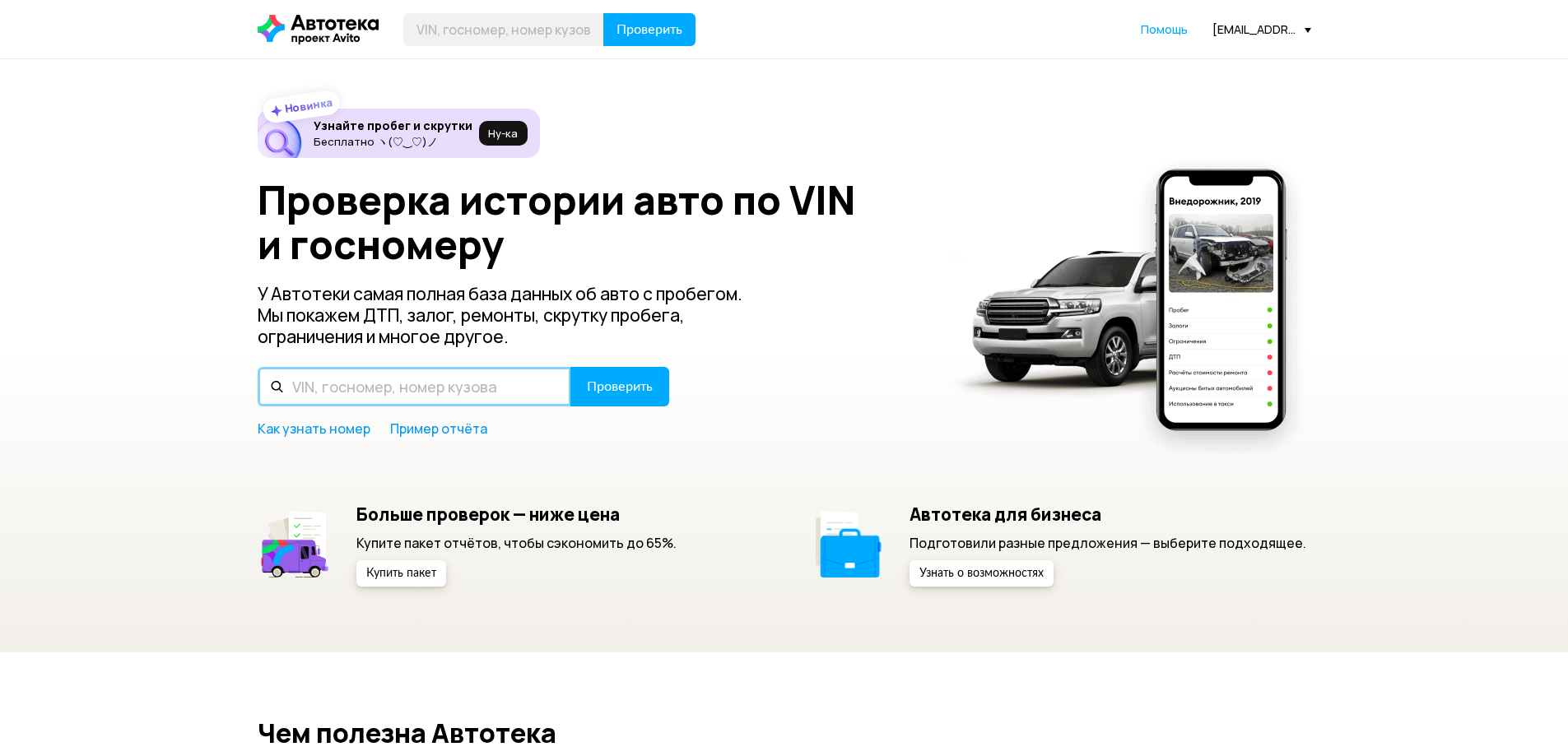
click at [392, 368] on input "text" at bounding box center [414, 386] width 314 height 39
paste input "[US_VEHICLE_IDENTIFICATION_NUMBER]"
type input "[US_VEHICLE_IDENTIFICATION_NUMBER]"
click at [570, 367] on button "Проверить" at bounding box center [619, 386] width 99 height 39
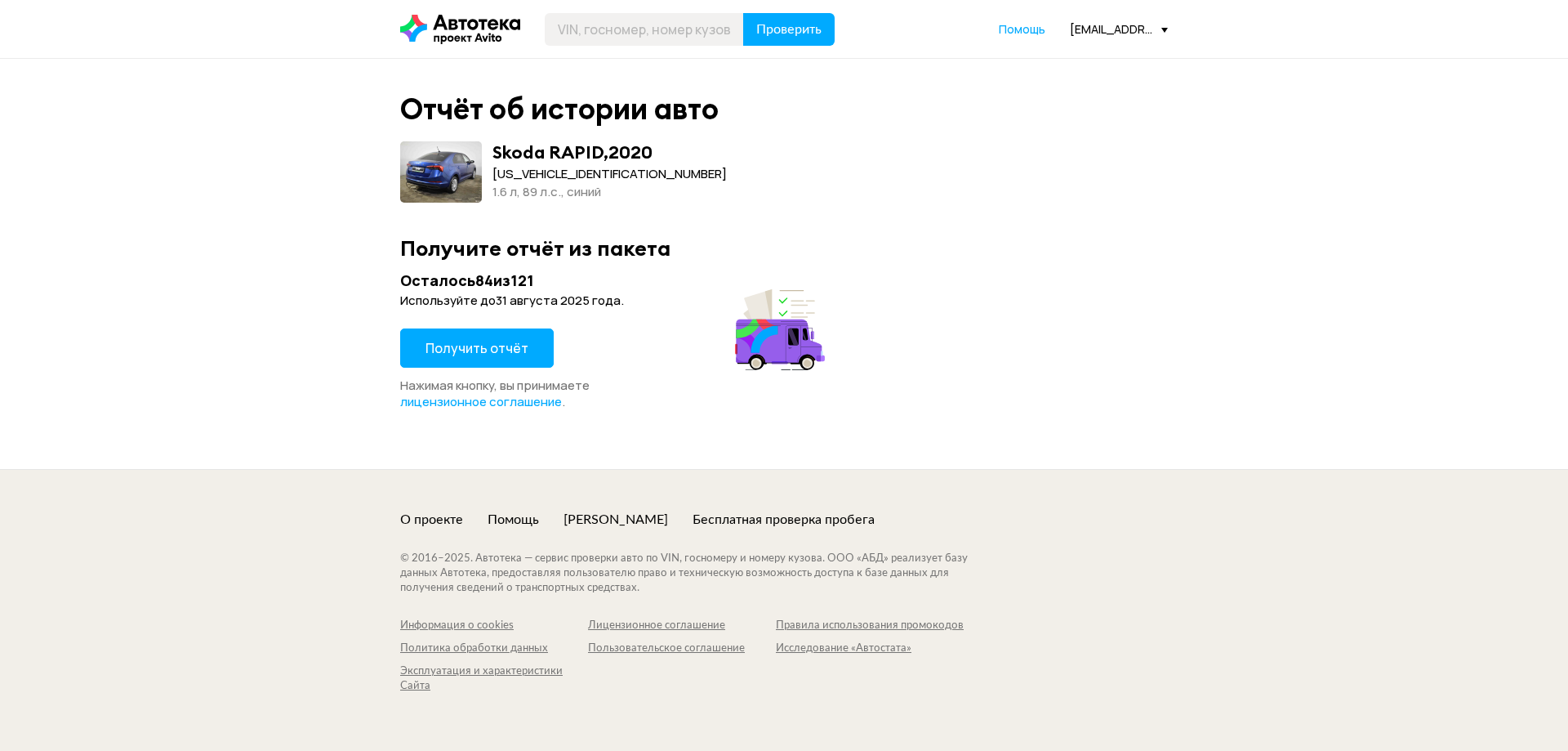
click at [481, 349] on span "Получить отчёт" at bounding box center [477, 348] width 103 height 18
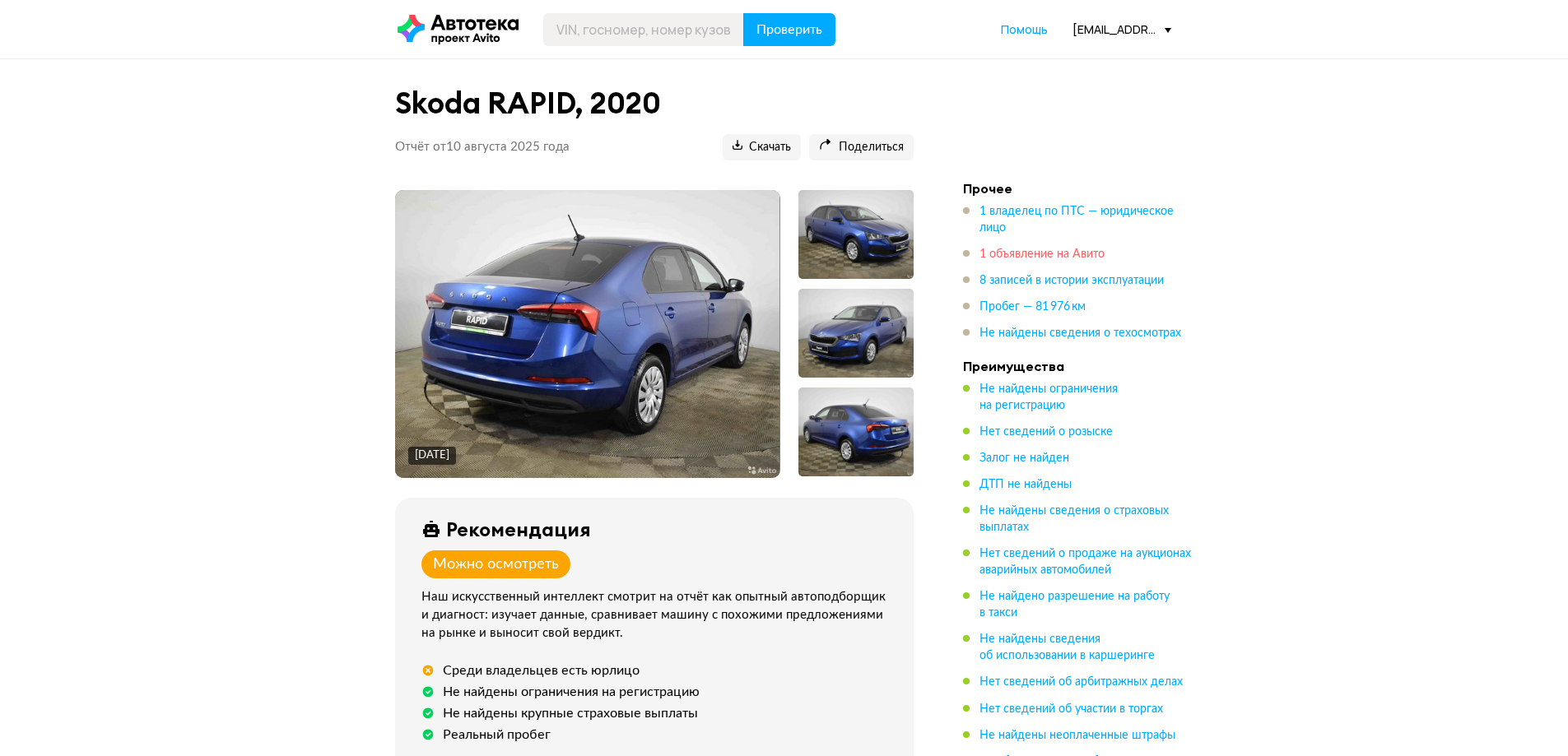
click at [1046, 251] on span "1 объявление на Авито" at bounding box center [1041, 254] width 125 height 12
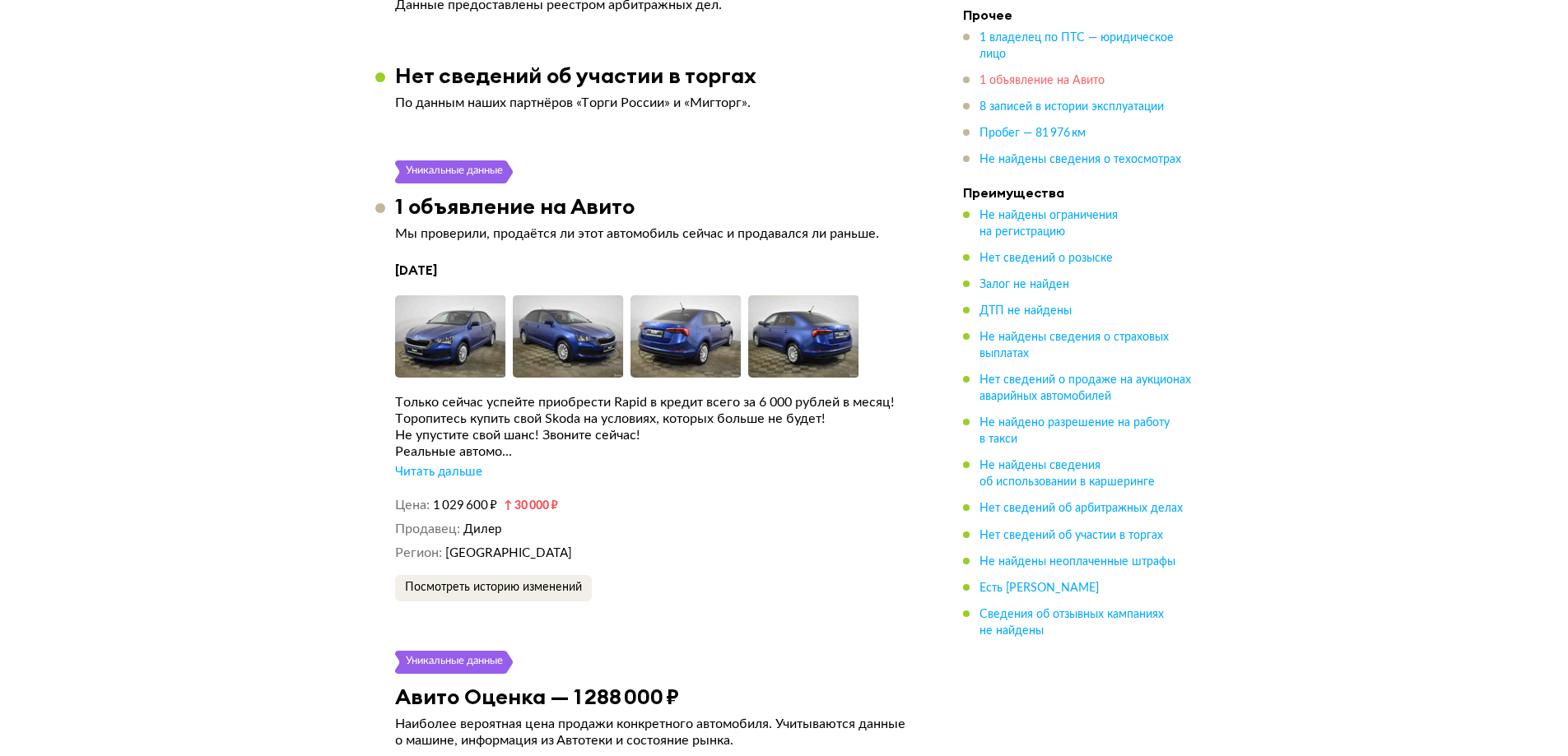
scroll to position [2545, 0]
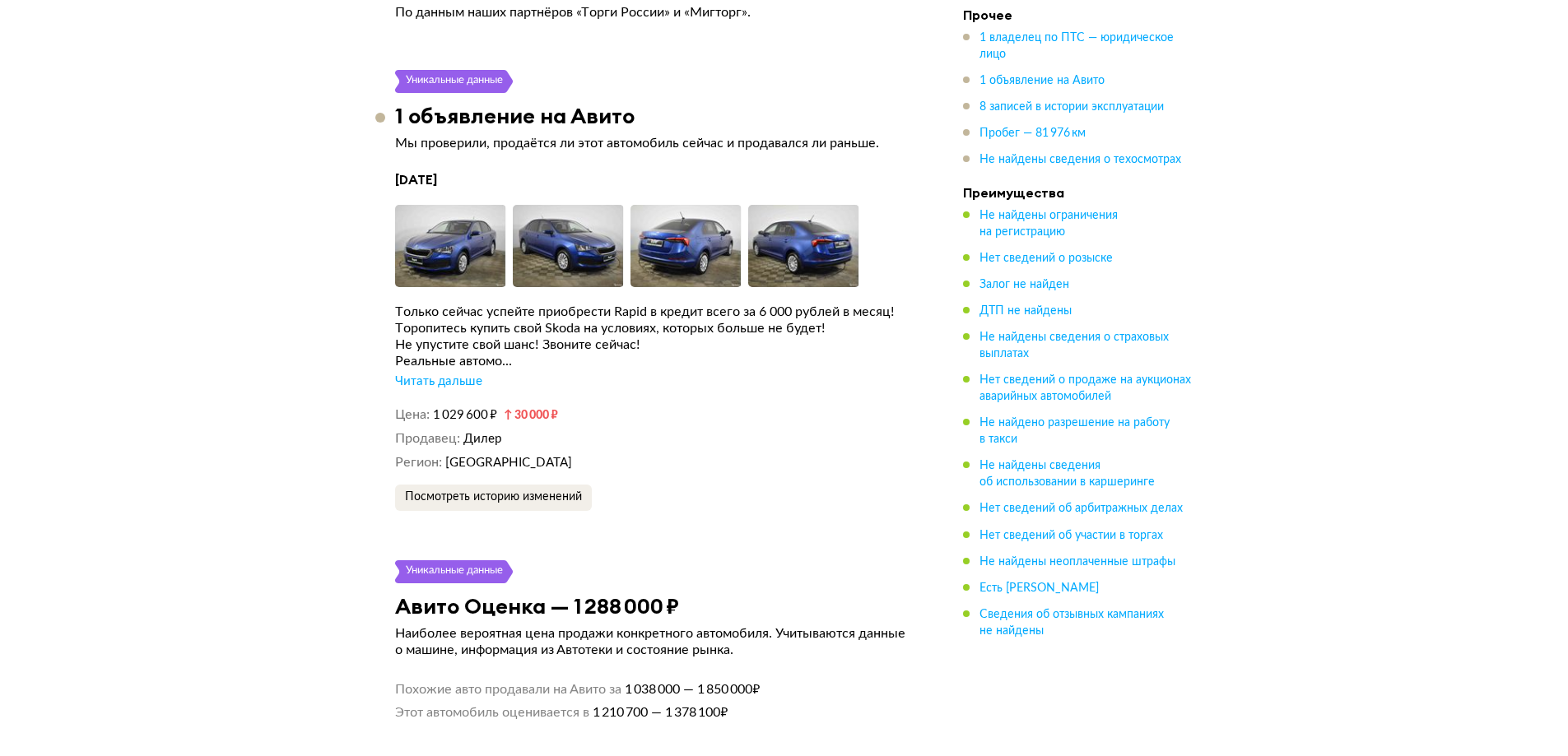
click at [470, 389] on div "Читать дальше" at bounding box center [438, 381] width 87 height 16
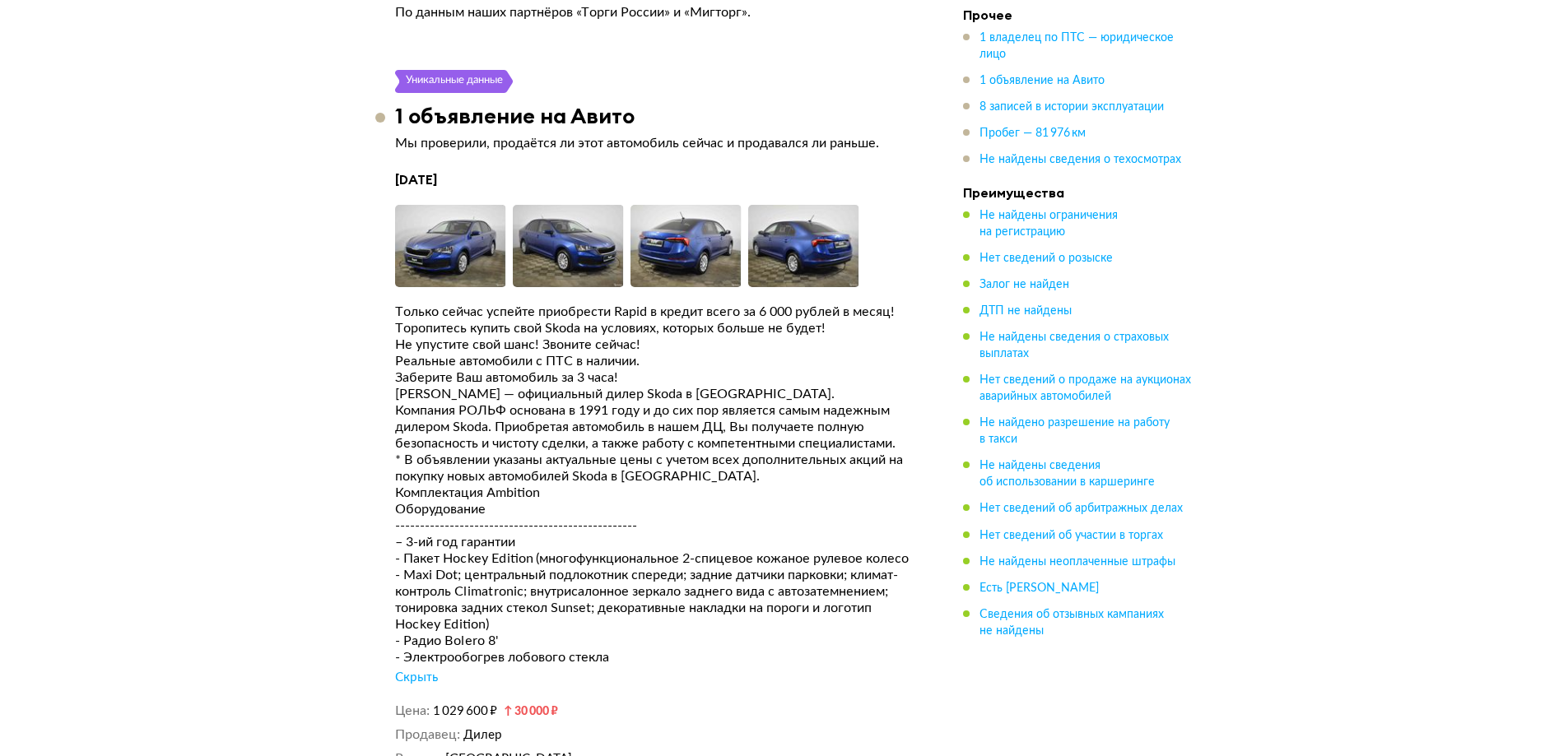
click at [1005, 45] on span "1 владелец по ПТС — юридическое лицо" at bounding box center [1086, 45] width 214 height 33
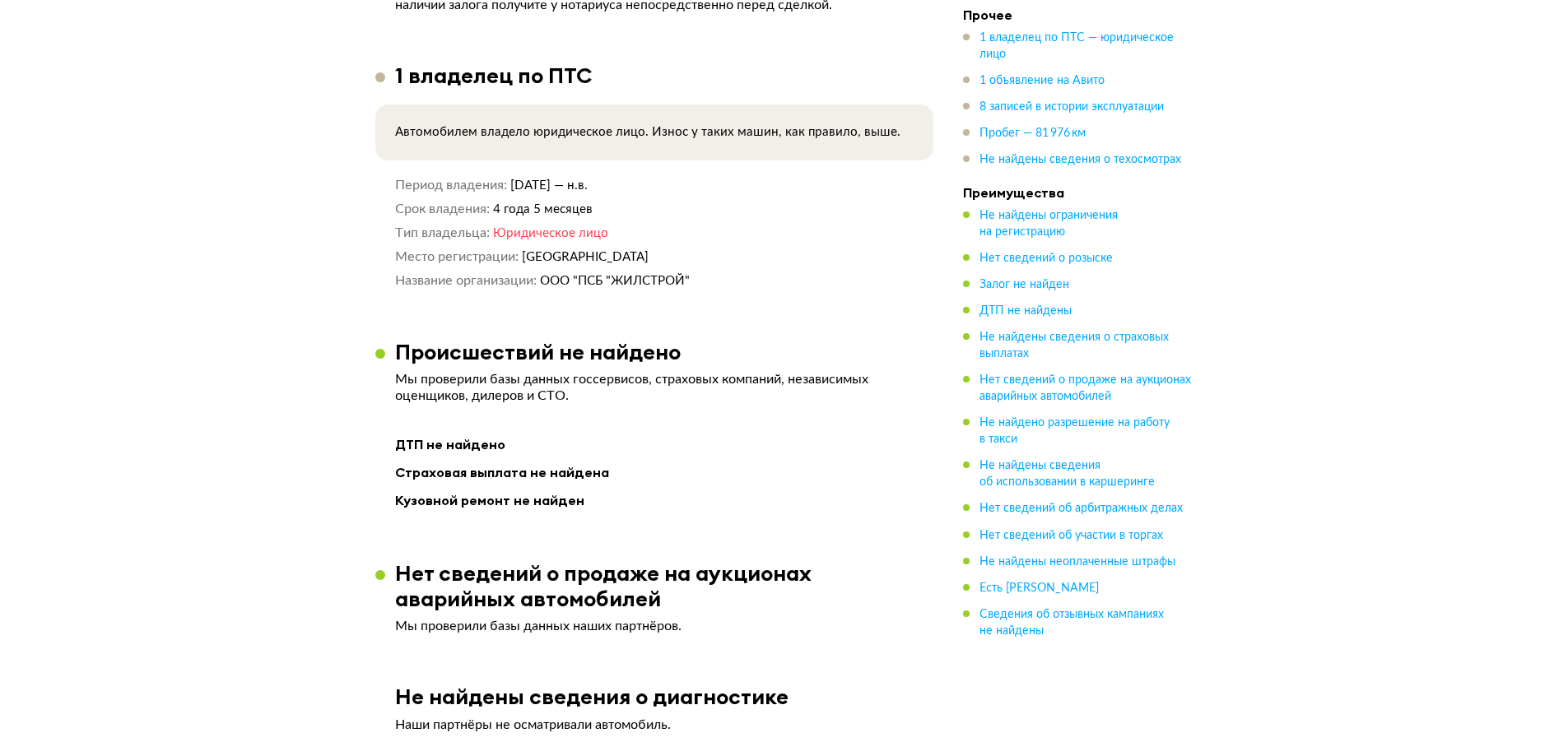
scroll to position [1313, 0]
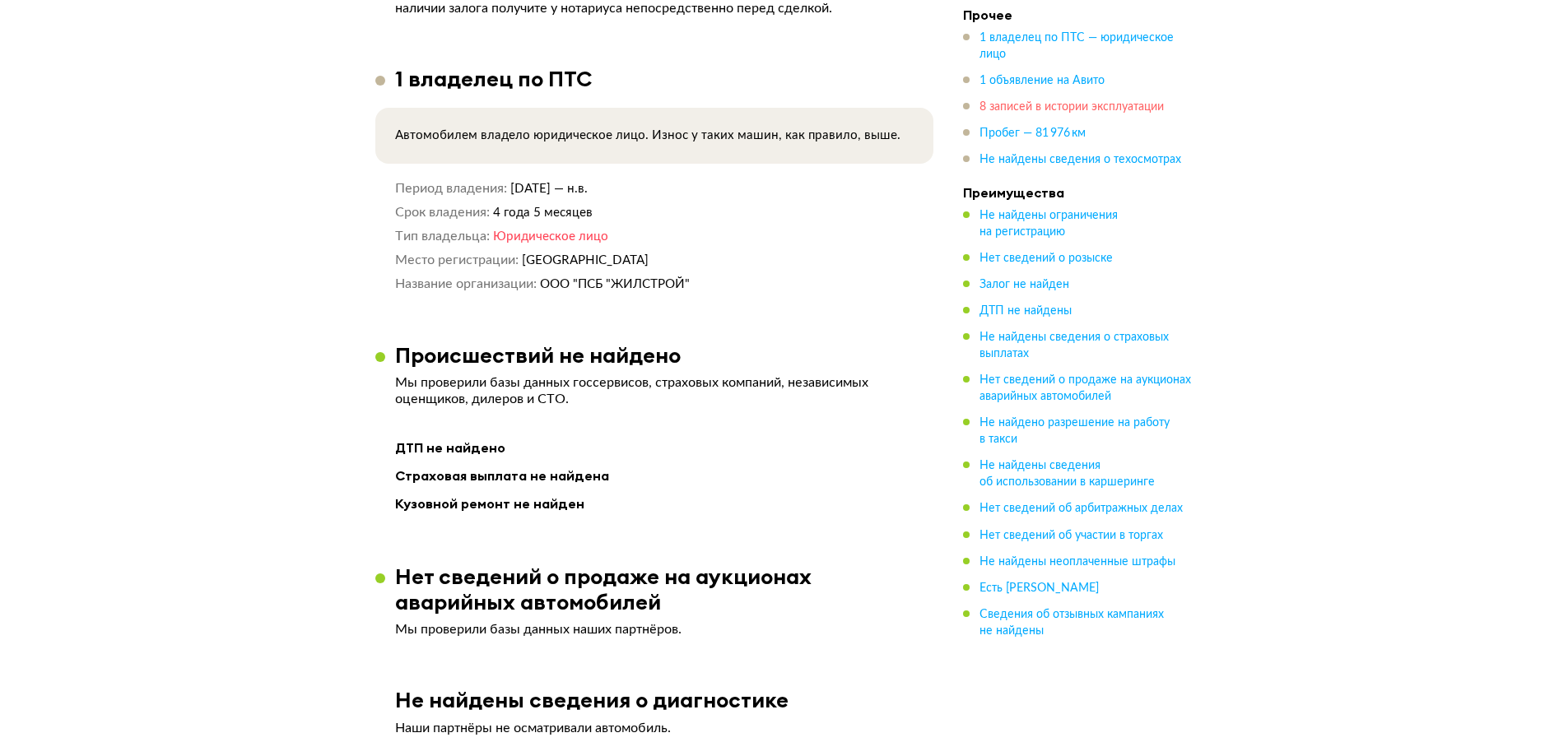
click at [1053, 109] on span "8 записей в истории эксплуатации" at bounding box center [1071, 107] width 184 height 12
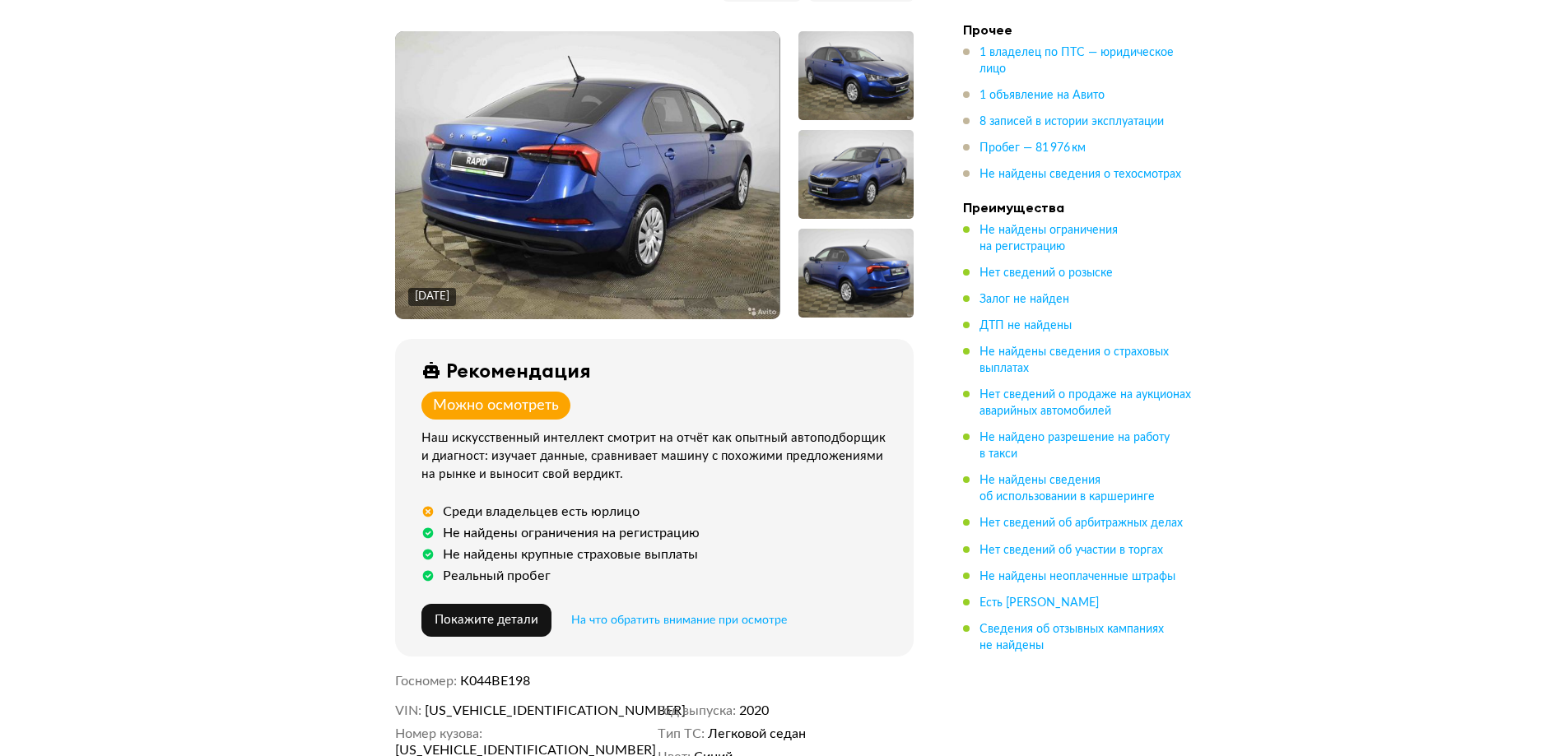
scroll to position [165, 0]
